Goal: Task Accomplishment & Management: Manage account settings

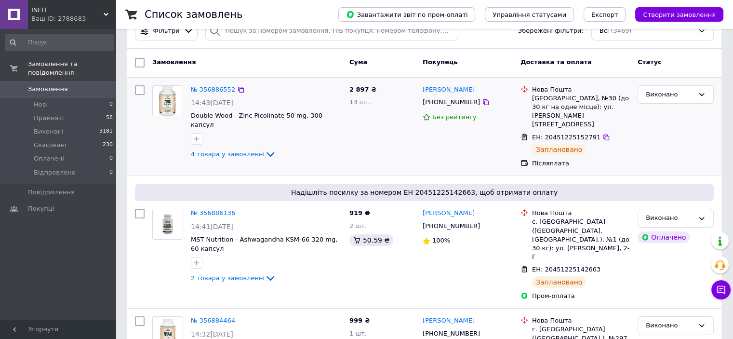
scroll to position [48, 0]
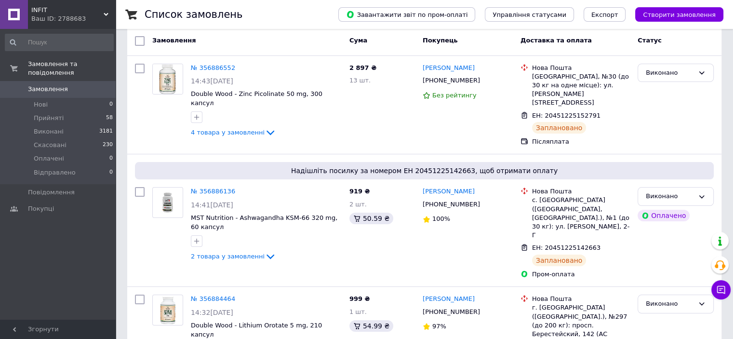
click at [72, 86] on link "Замовлення 0" at bounding box center [59, 89] width 119 height 16
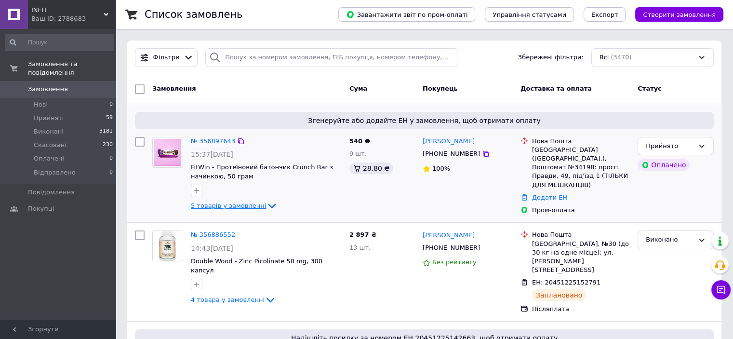
click at [268, 207] on icon at bounding box center [272, 206] width 8 height 5
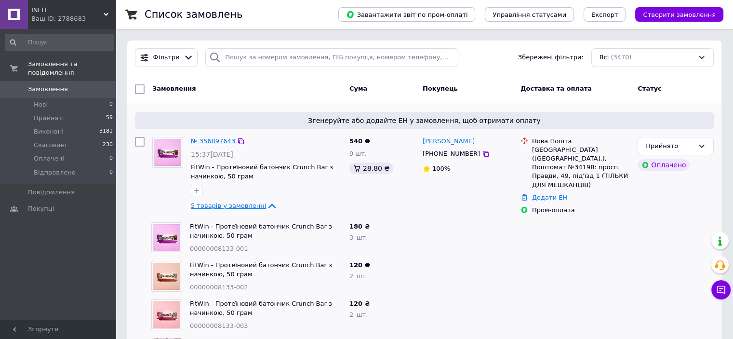
click at [214, 137] on link "№ 356897643" at bounding box center [213, 140] width 44 height 7
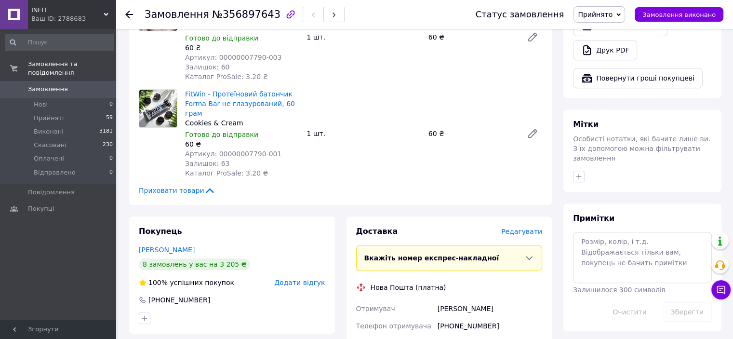
scroll to position [530, 0]
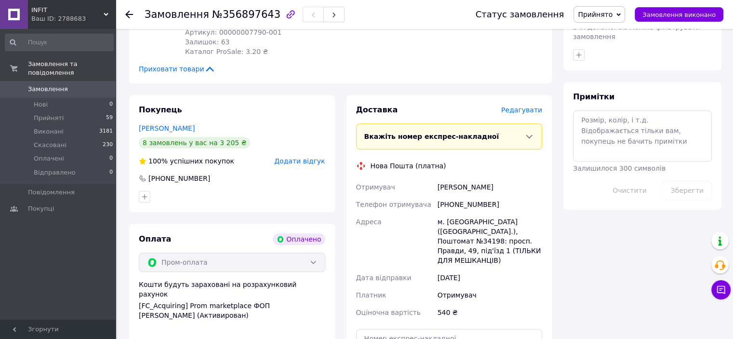
click at [465, 178] on div "Животова Валерия" at bounding box center [490, 186] width 108 height 17
click at [459, 196] on div "+380638206123" at bounding box center [490, 204] width 108 height 17
copy div "380638206123"
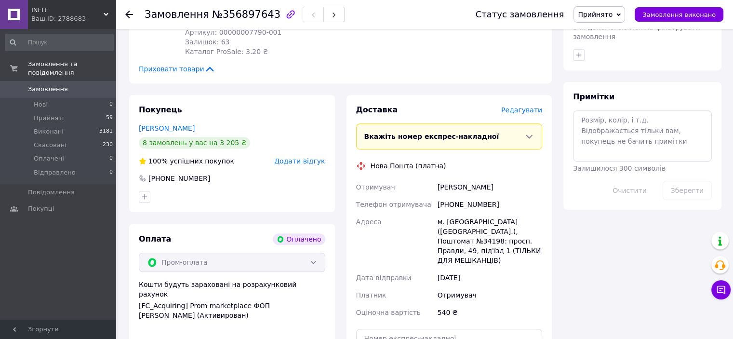
click at [476, 178] on div "Животова Валерия" at bounding box center [490, 186] width 108 height 17
click at [457, 215] on div "м. Київ (Київська обл.), Поштомат №34198: просп. Правди, 49, під'їзд 1 (ТІЛЬКИ …" at bounding box center [490, 241] width 108 height 56
copy div "34198"
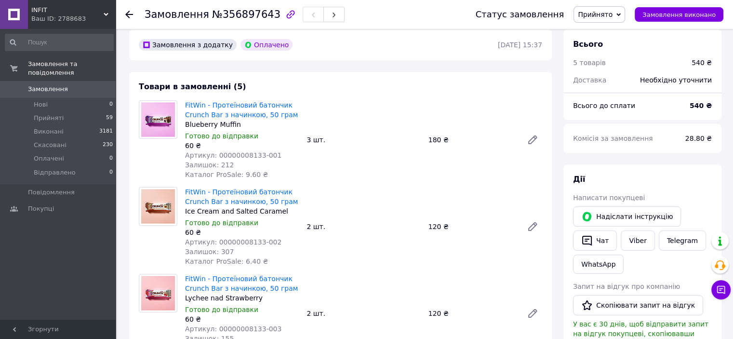
scroll to position [0, 0]
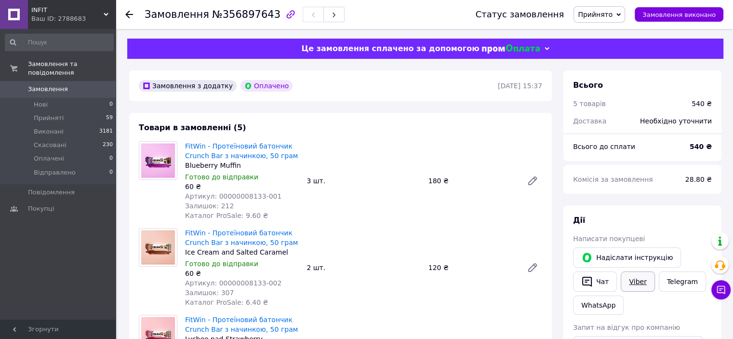
click at [625, 283] on link "Viber" at bounding box center [638, 281] width 34 height 20
click at [85, 85] on span "Замовлення" at bounding box center [58, 89] width 61 height 9
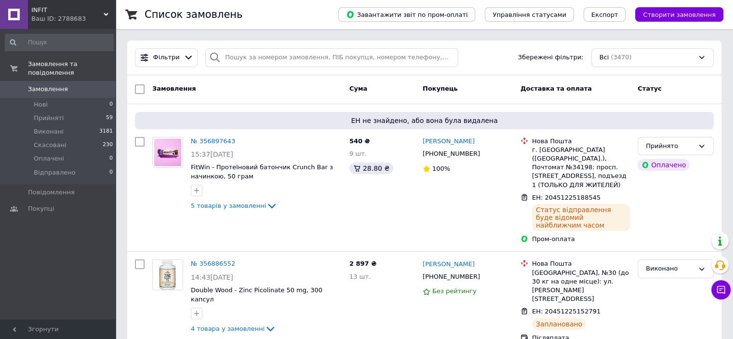
click at [61, 81] on link "Замовлення 0" at bounding box center [59, 89] width 119 height 16
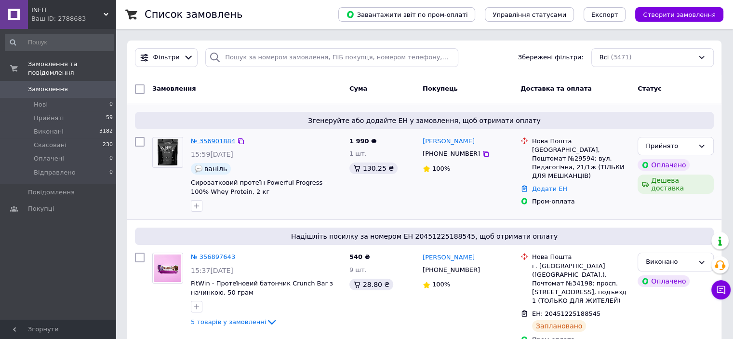
click at [211, 137] on link "№ 356901884" at bounding box center [213, 140] width 44 height 7
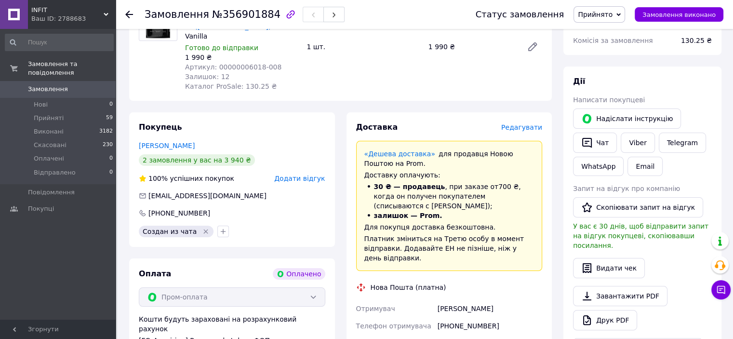
scroll to position [193, 0]
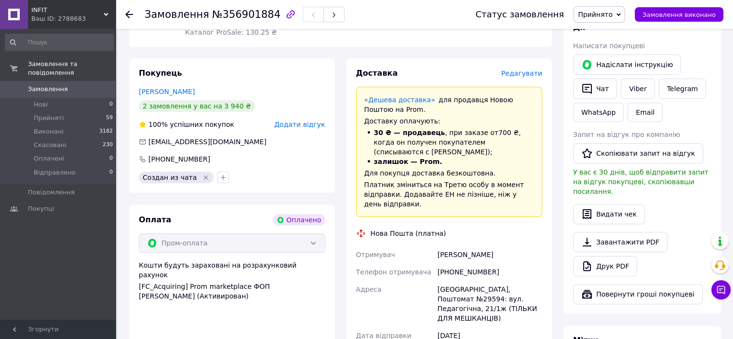
click at [464, 263] on div "+380688196560" at bounding box center [490, 271] width 108 height 17
copy div "380688196560"
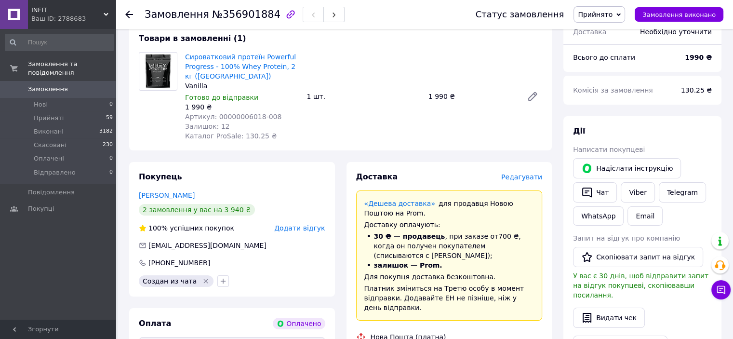
scroll to position [289, 0]
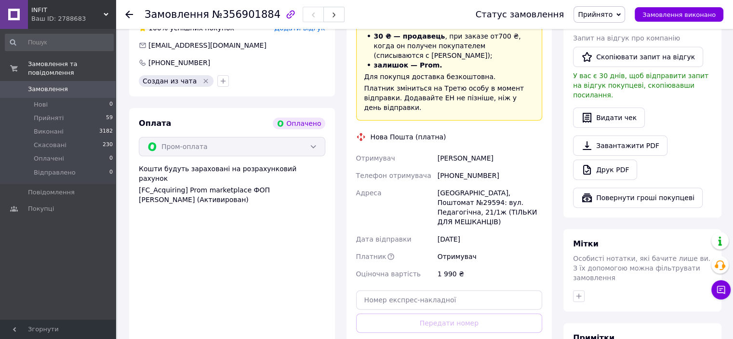
click at [461, 150] on div "Шилєнков Андрій" at bounding box center [490, 157] width 108 height 17
click at [462, 149] on div "Шилєнков Андрій" at bounding box center [490, 157] width 108 height 17
copy div "Шилєнков Андрій"
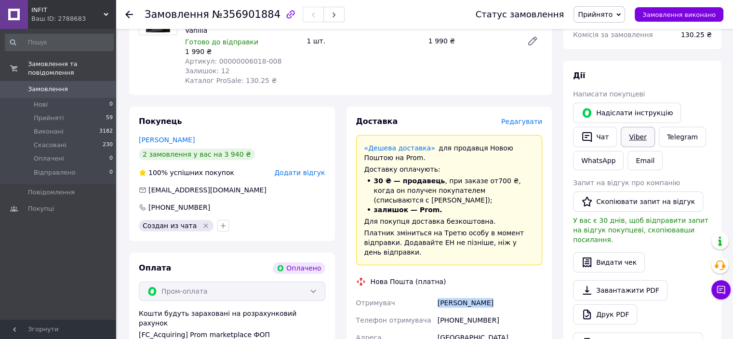
click at [630, 135] on link "Viber" at bounding box center [638, 137] width 34 height 20
click at [82, 85] on span "Замовлення" at bounding box center [58, 89] width 61 height 9
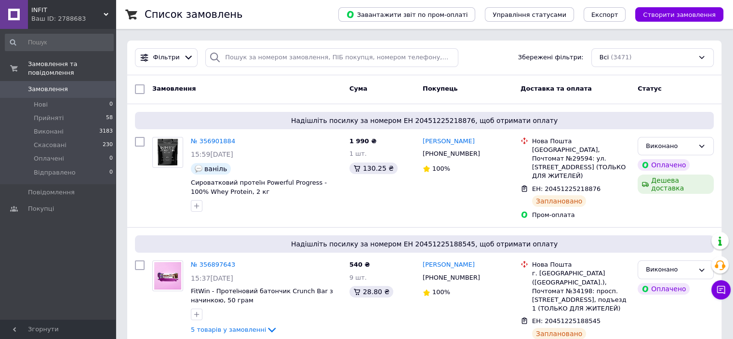
click at [51, 84] on link "Замовлення 0" at bounding box center [59, 89] width 119 height 16
click at [71, 85] on span "Замовлення" at bounding box center [58, 89] width 61 height 9
click at [71, 98] on li "Нові 0" at bounding box center [59, 105] width 119 height 14
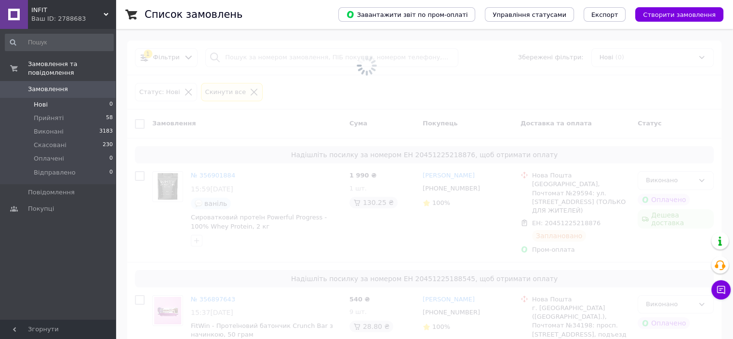
click at [71, 85] on span "Замовлення" at bounding box center [58, 89] width 61 height 9
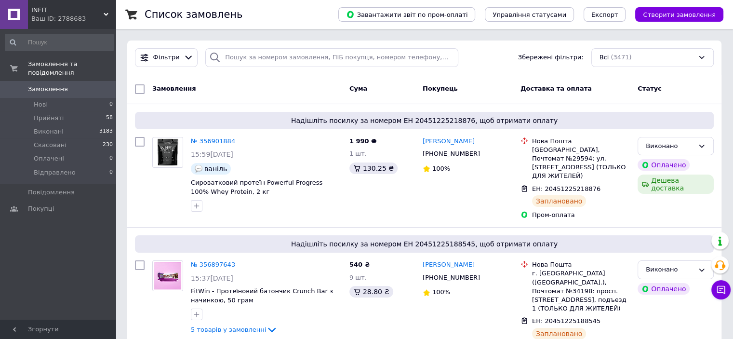
click at [77, 85] on span "Замовлення" at bounding box center [58, 89] width 61 height 9
click at [78, 18] on div "Ваш ID: 2788683" at bounding box center [73, 18] width 84 height 9
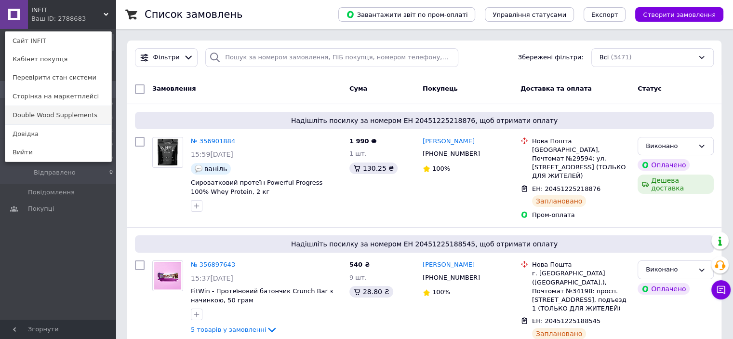
click at [69, 116] on link "Double Wood Supplements" at bounding box center [58, 115] width 106 height 18
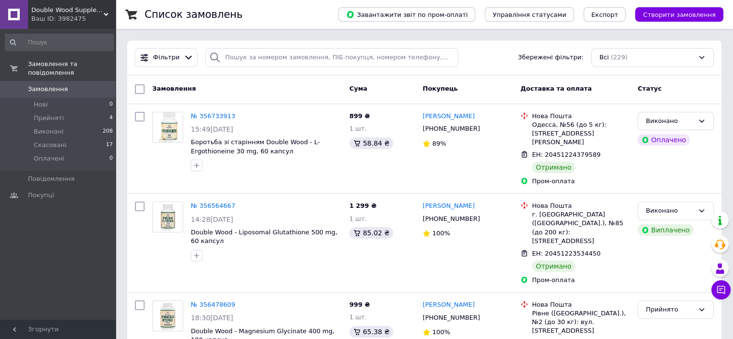
click at [83, 18] on div "Ваш ID: 3982475" at bounding box center [73, 18] width 84 height 9
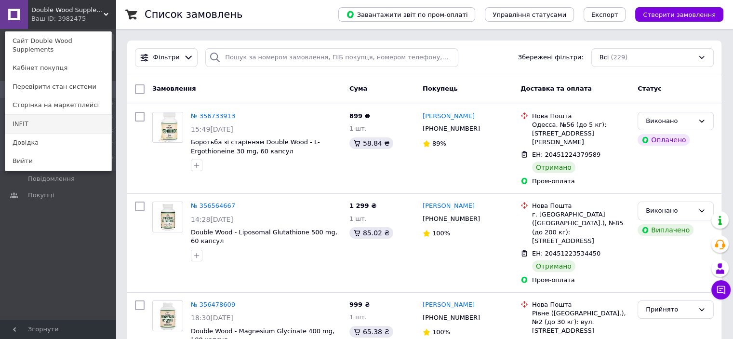
click at [64, 115] on link "INFIT" at bounding box center [58, 124] width 106 height 18
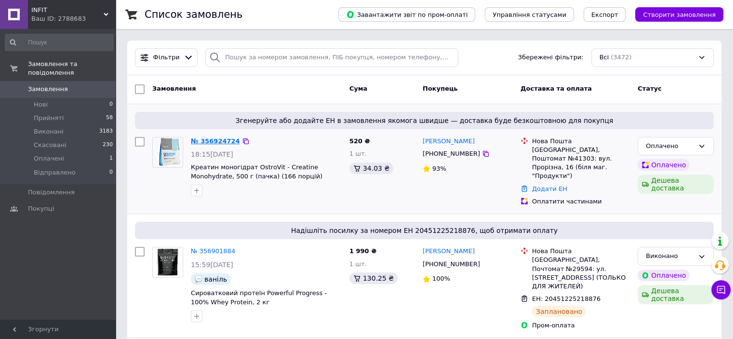
click at [220, 137] on link "№ 356924724" at bounding box center [215, 140] width 49 height 7
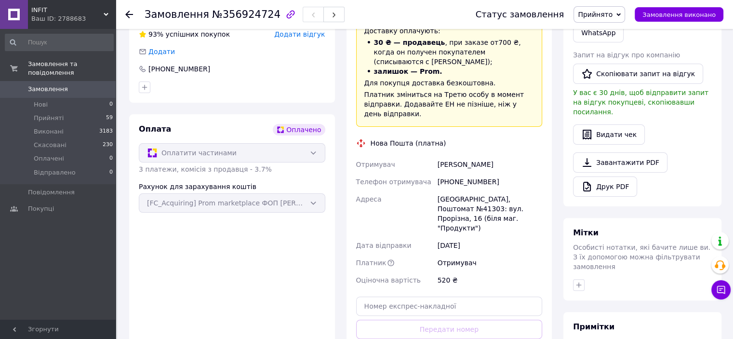
scroll to position [289, 0]
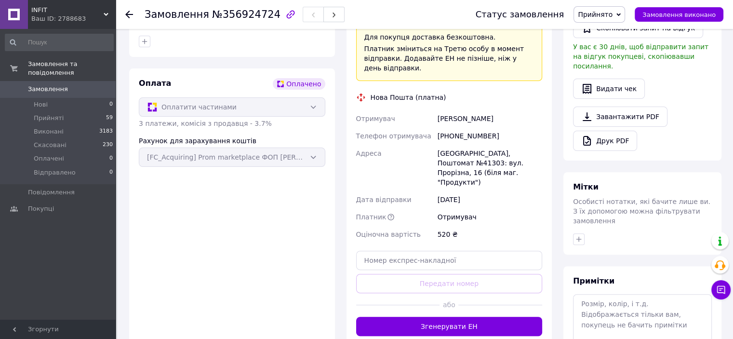
click at [469, 127] on div "[PHONE_NUMBER]" at bounding box center [490, 135] width 108 height 17
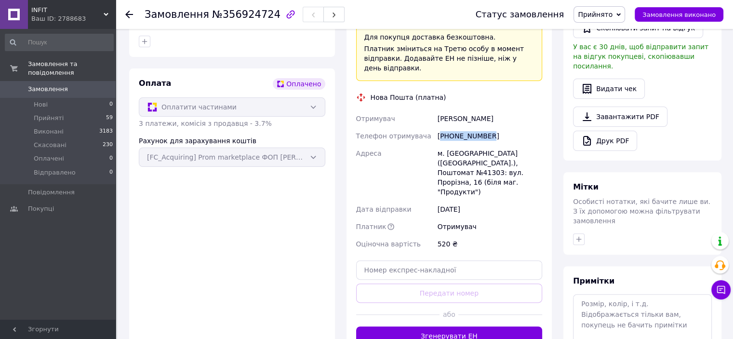
click at [469, 127] on div "[PHONE_NUMBER]" at bounding box center [490, 135] width 108 height 17
copy div "380735451060"
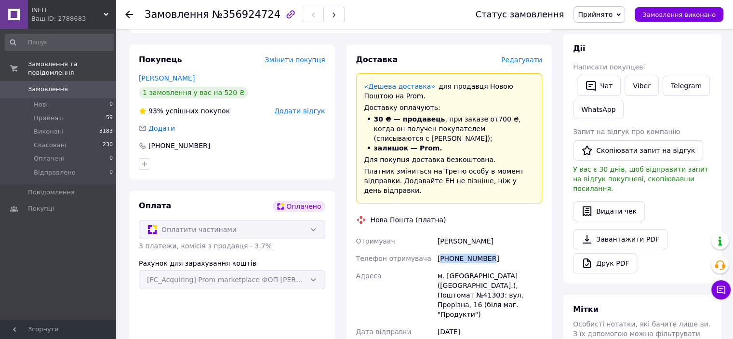
scroll to position [145, 0]
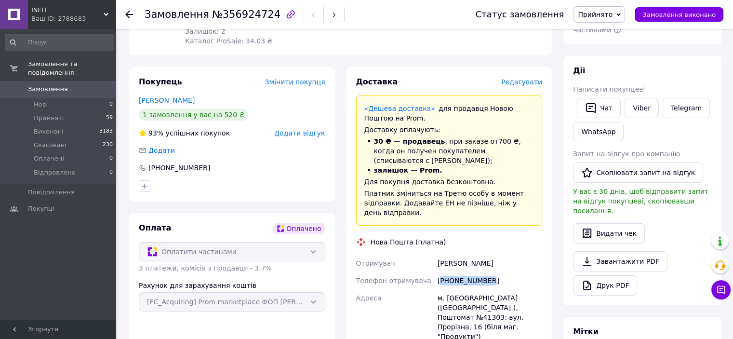
copy div "380735451060"
click at [474, 255] on div "[PERSON_NAME]" at bounding box center [490, 263] width 108 height 17
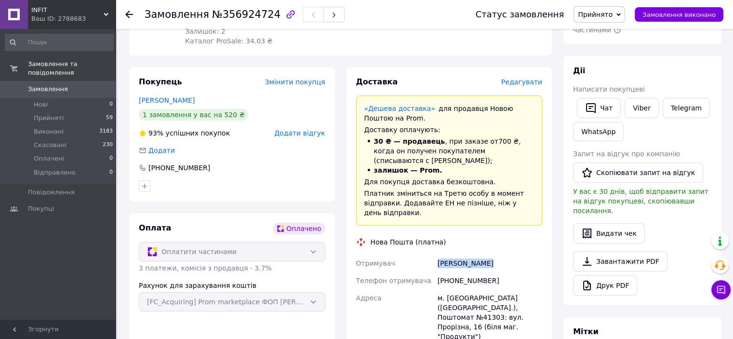
click at [474, 255] on div "[PERSON_NAME]" at bounding box center [490, 263] width 108 height 17
copy div "[PERSON_NAME]"
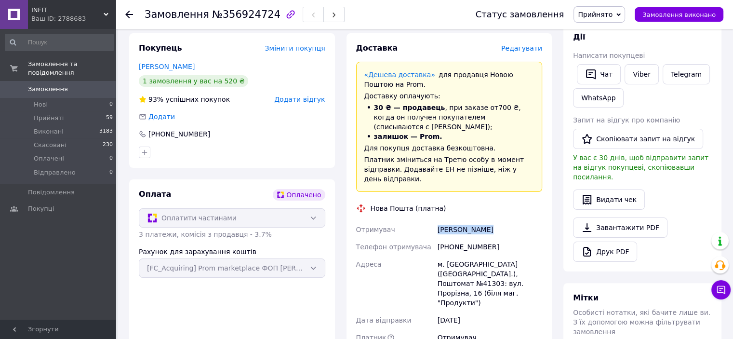
scroll to position [241, 0]
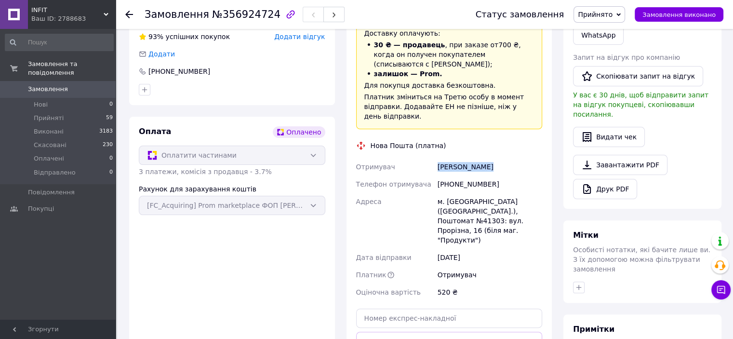
click at [448, 193] on div "м. [GEOGRAPHIC_DATA] ([GEOGRAPHIC_DATA].), Поштомат №41303: вул. Прорізна, 16 (…" at bounding box center [490, 221] width 108 height 56
click at [454, 203] on div "м. [GEOGRAPHIC_DATA] ([GEOGRAPHIC_DATA].), Поштомат №41303: вул. Прорізна, 16 (…" at bounding box center [490, 221] width 108 height 56
copy div "41303"
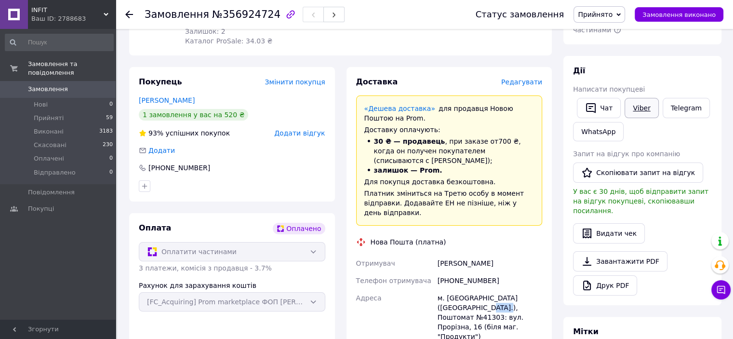
click at [641, 105] on link "Viber" at bounding box center [642, 108] width 34 height 20
click at [671, 114] on link "Telegram" at bounding box center [686, 108] width 47 height 20
